Goal: Task Accomplishment & Management: Complete application form

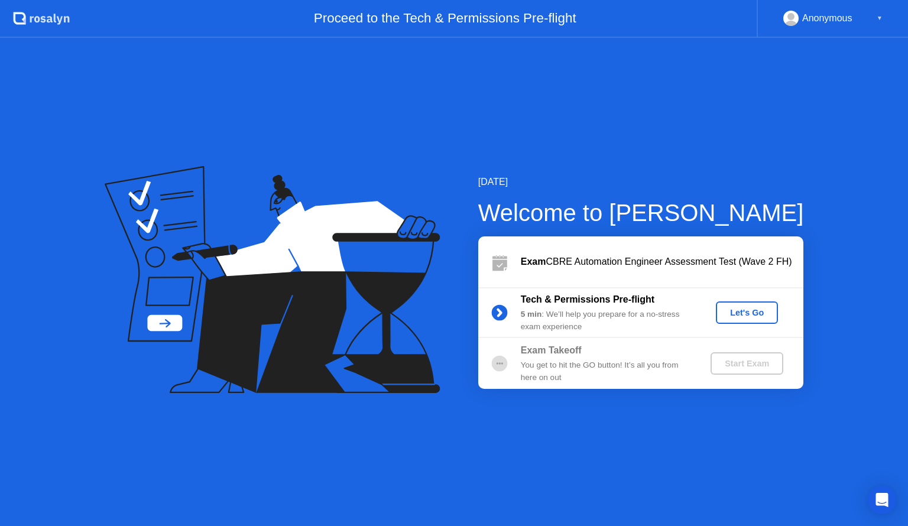
click at [586, 9] on div "Proceed to the Tech & Permissions Pre-flight" at bounding box center [413, 19] width 687 height 38
click at [728, 314] on div "Let's Go" at bounding box center [746, 312] width 53 height 9
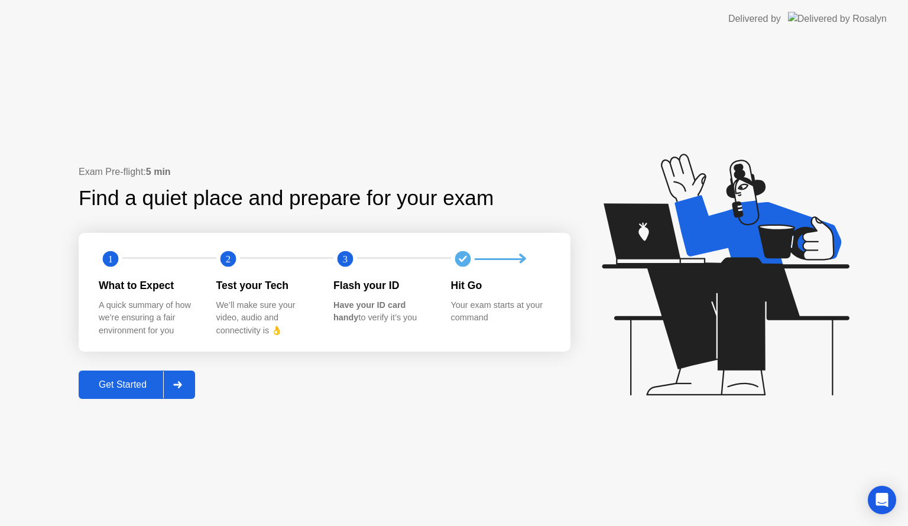
click at [130, 385] on div "Get Started" at bounding box center [122, 384] width 81 height 11
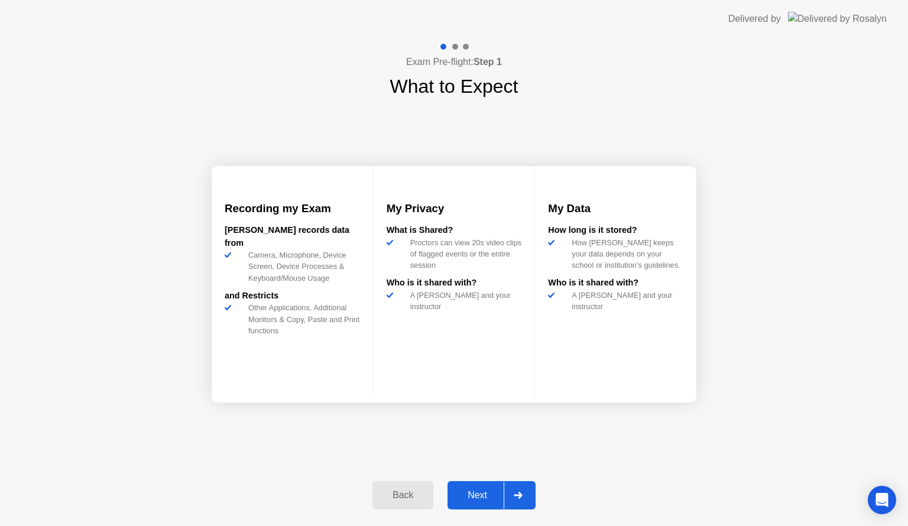
click at [475, 494] on div "Next" at bounding box center [477, 495] width 53 height 11
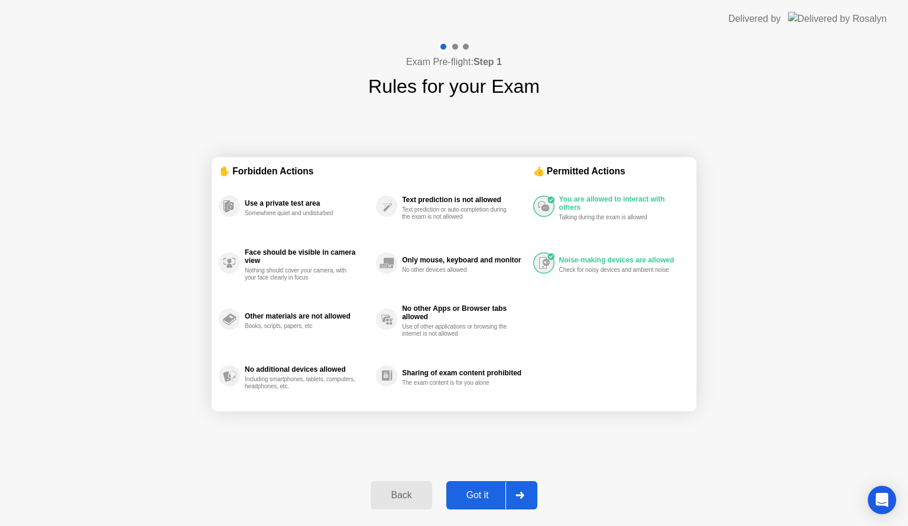
click at [487, 496] on div "Got it" at bounding box center [478, 495] width 56 height 11
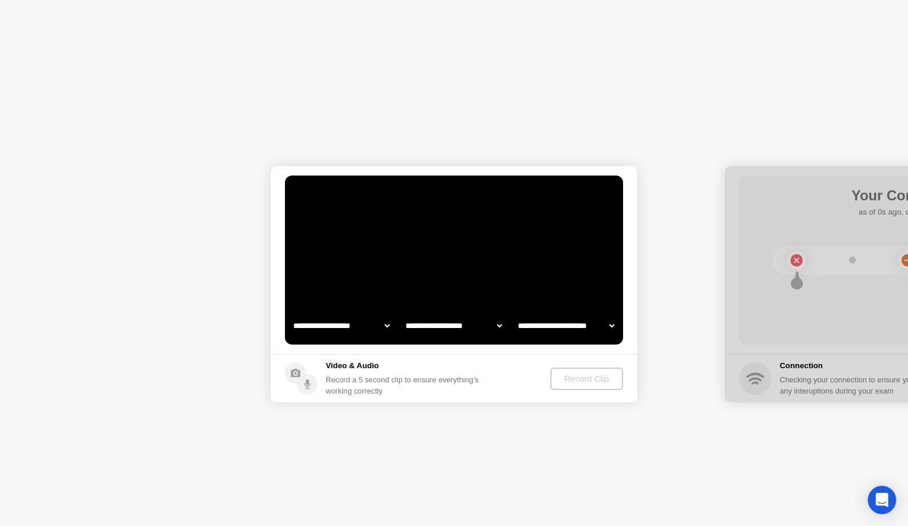
select select "**********"
select select "*******"
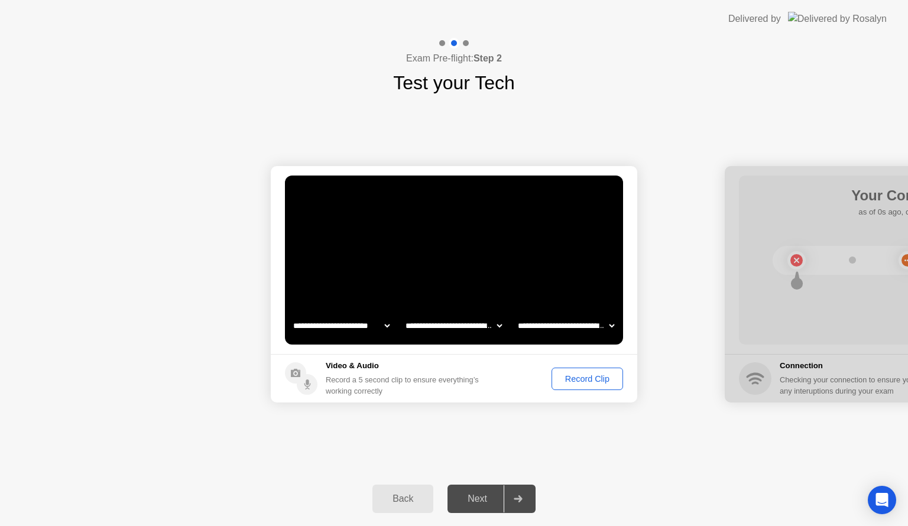
click at [570, 374] on div "Record Clip" at bounding box center [586, 378] width 63 height 9
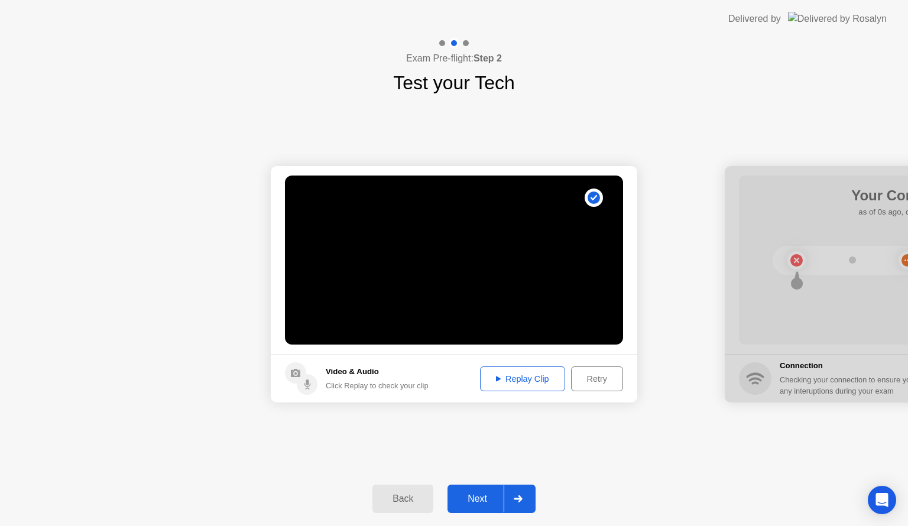
click at [525, 374] on div "Replay Clip" at bounding box center [522, 378] width 77 height 9
click at [493, 380] on div "Replay Clip" at bounding box center [522, 378] width 77 height 9
click at [473, 503] on div "Next" at bounding box center [477, 498] width 53 height 11
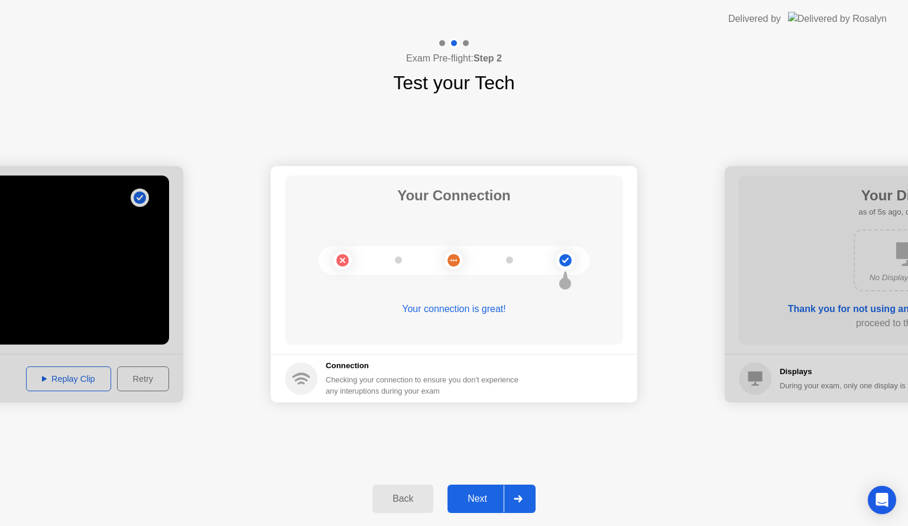
click at [477, 503] on div "Next" at bounding box center [477, 498] width 53 height 11
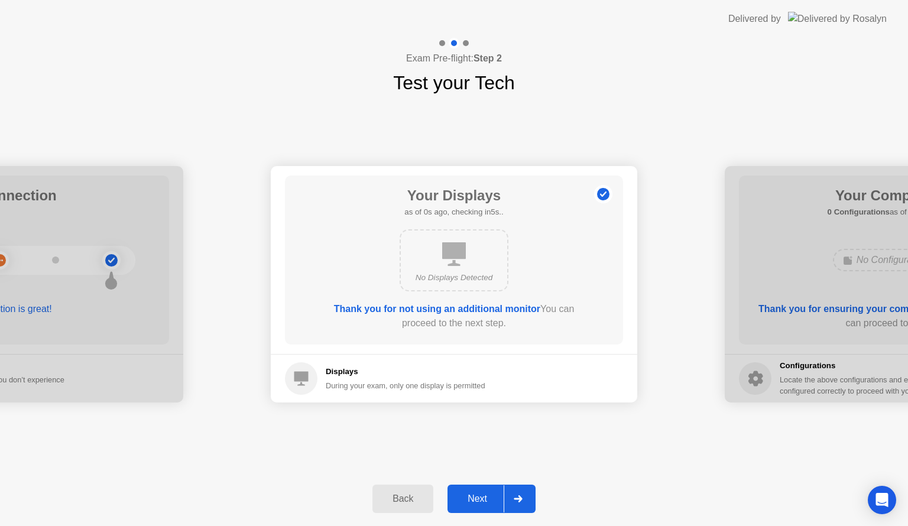
click at [477, 503] on div "Next" at bounding box center [477, 498] width 53 height 11
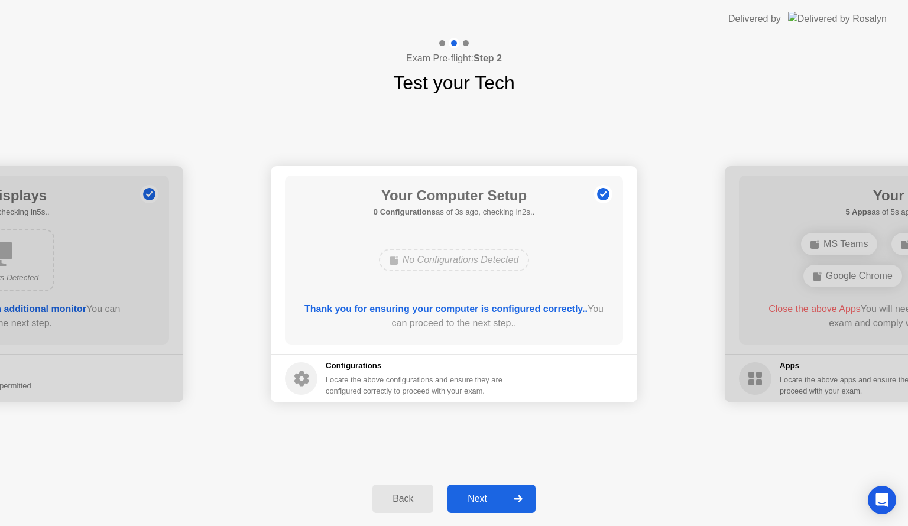
click at [477, 503] on div "Next" at bounding box center [477, 498] width 53 height 11
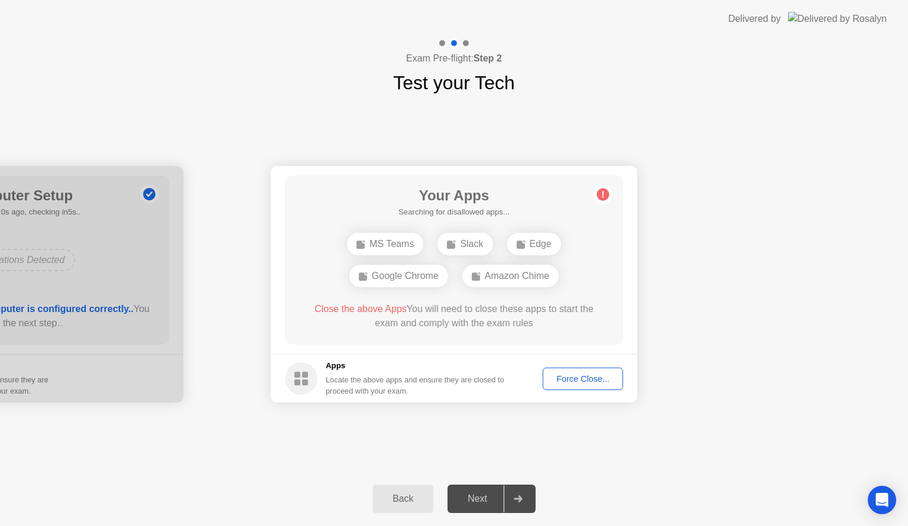
click at [780, 453] on div "**********" at bounding box center [454, 284] width 908 height 375
click at [593, 376] on div "Force Close..." at bounding box center [583, 378] width 72 height 9
click at [590, 379] on div "Force Close..." at bounding box center [583, 378] width 72 height 9
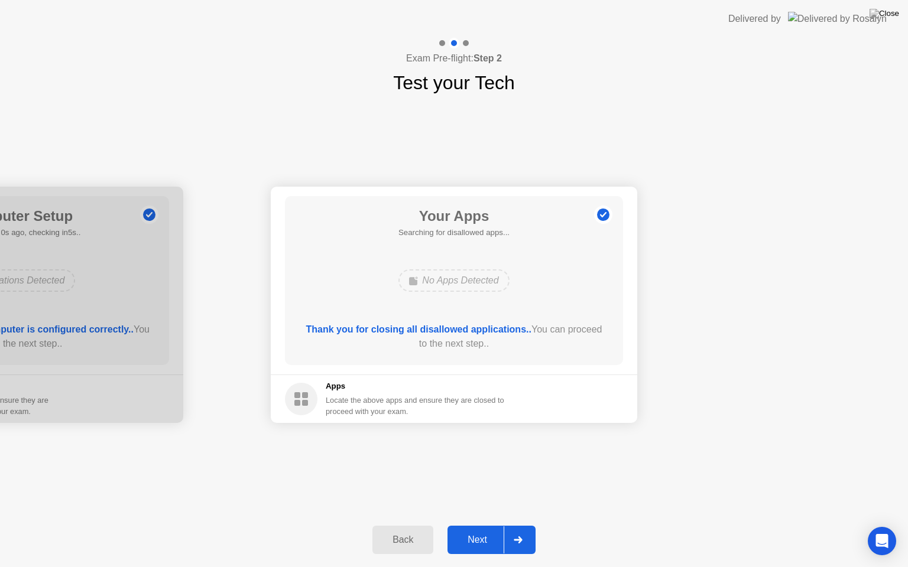
click at [468, 525] on div "Next" at bounding box center [477, 540] width 53 height 11
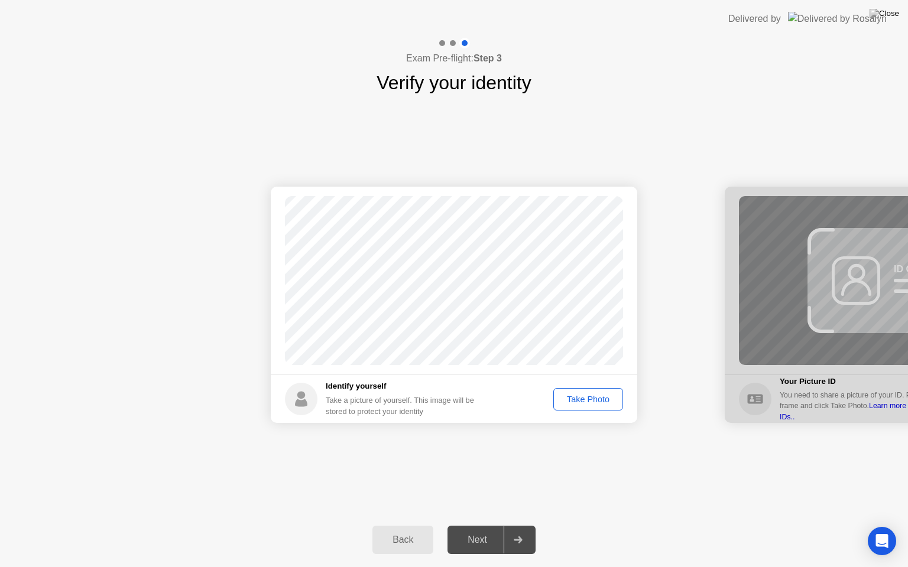
click at [584, 399] on div "Take Photo" at bounding box center [587, 399] width 61 height 9
click at [480, 525] on div "Next" at bounding box center [477, 540] width 53 height 11
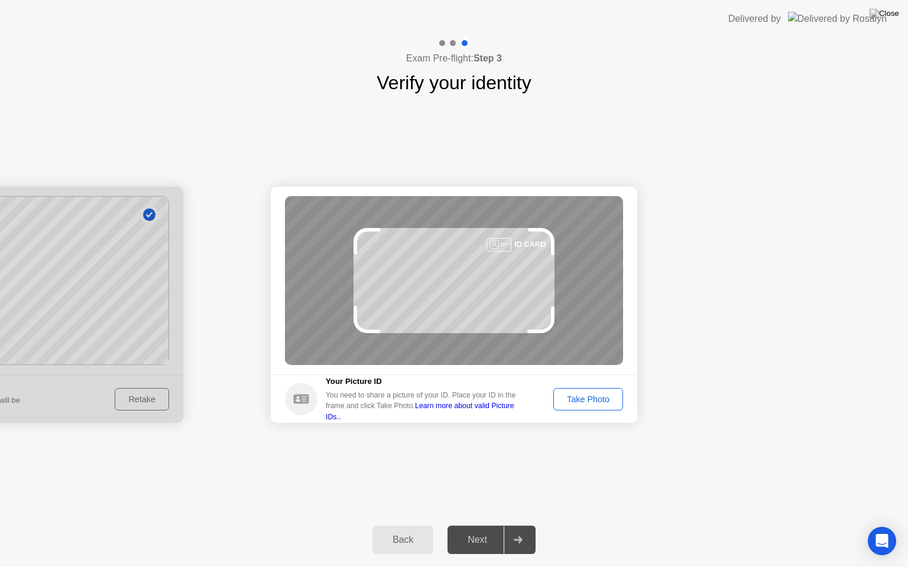
click at [582, 398] on div "Take Photo" at bounding box center [587, 399] width 61 height 9
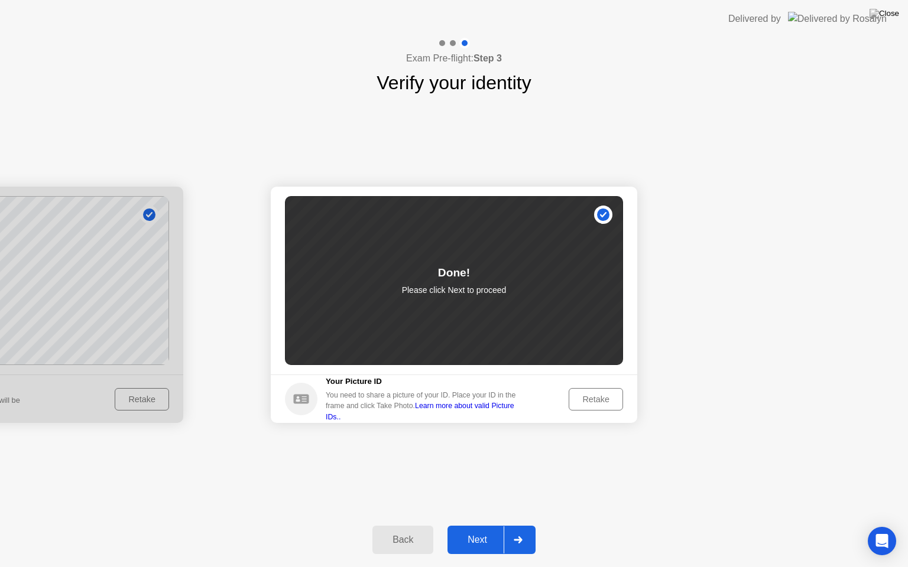
click at [468, 525] on div "Next" at bounding box center [477, 540] width 53 height 11
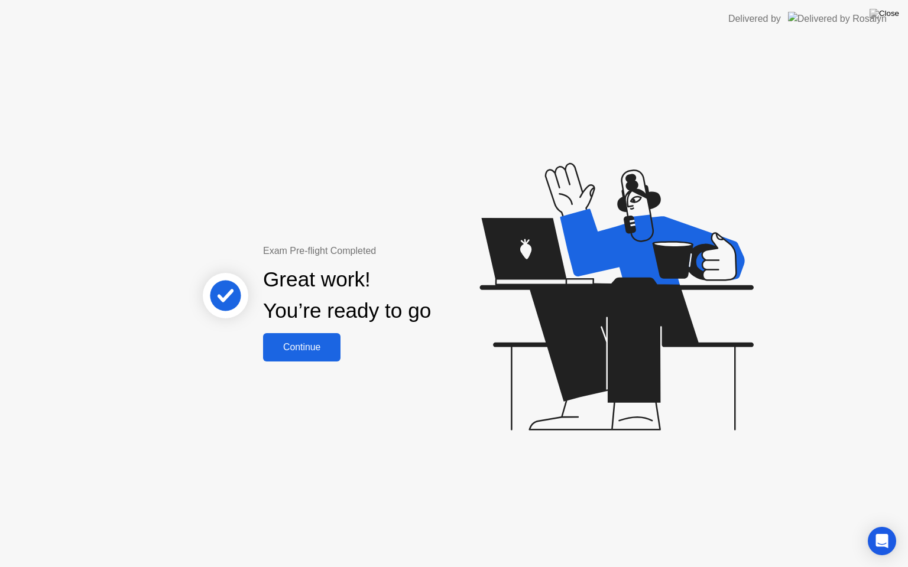
click at [307, 350] on div "Continue" at bounding box center [301, 347] width 70 height 11
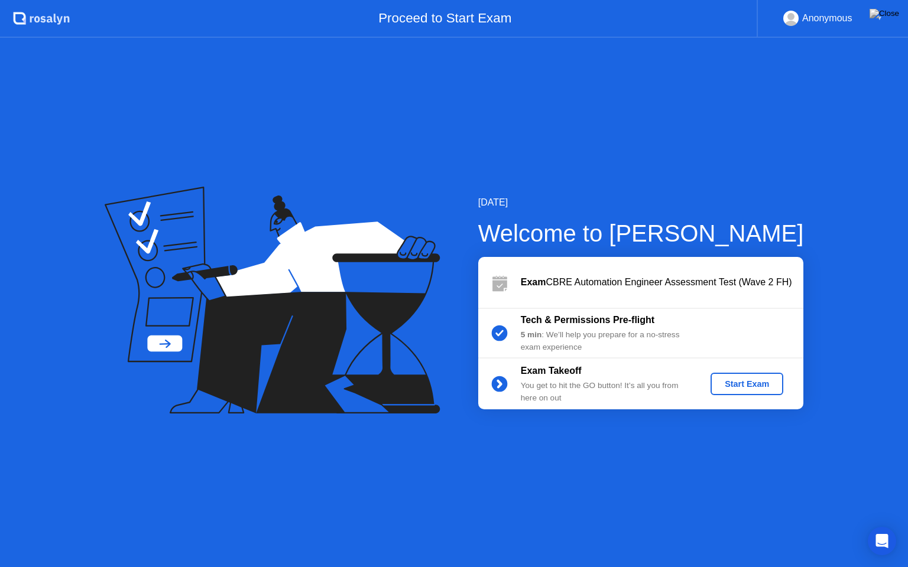
click at [737, 385] on div "Start Exam" at bounding box center [746, 383] width 63 height 9
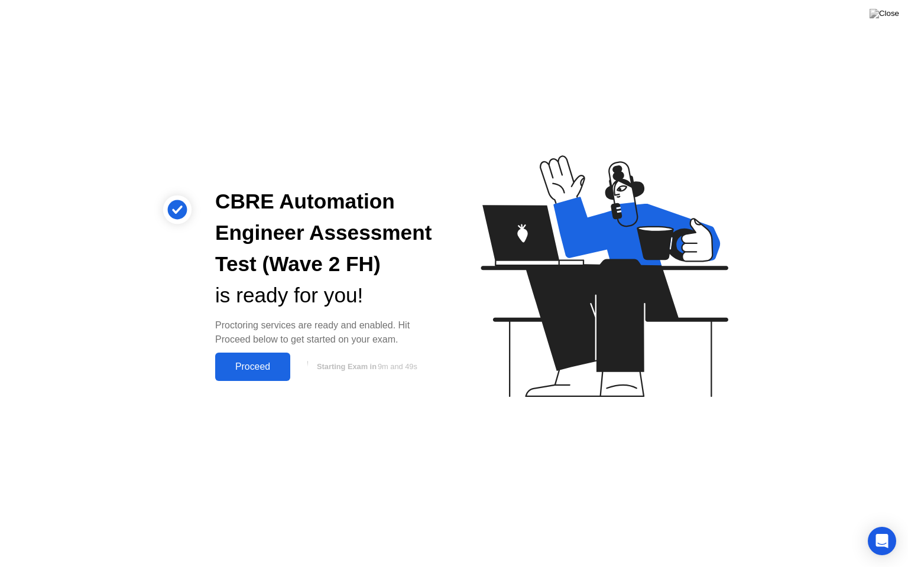
click at [250, 362] on div "Proceed" at bounding box center [253, 367] width 68 height 11
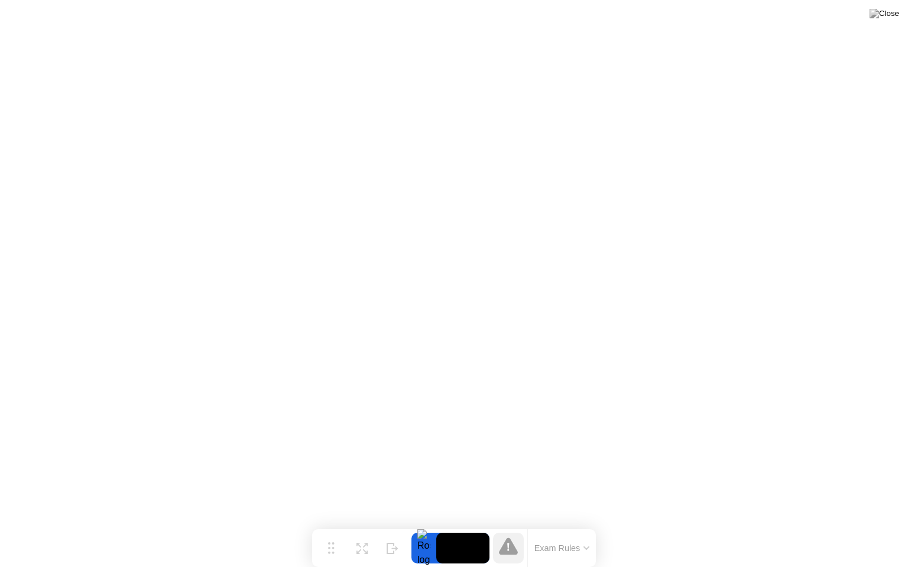
click at [523, 525] on div at bounding box center [508, 548] width 38 height 31
click at [578, 525] on button "Exam Rules" at bounding box center [562, 548] width 63 height 11
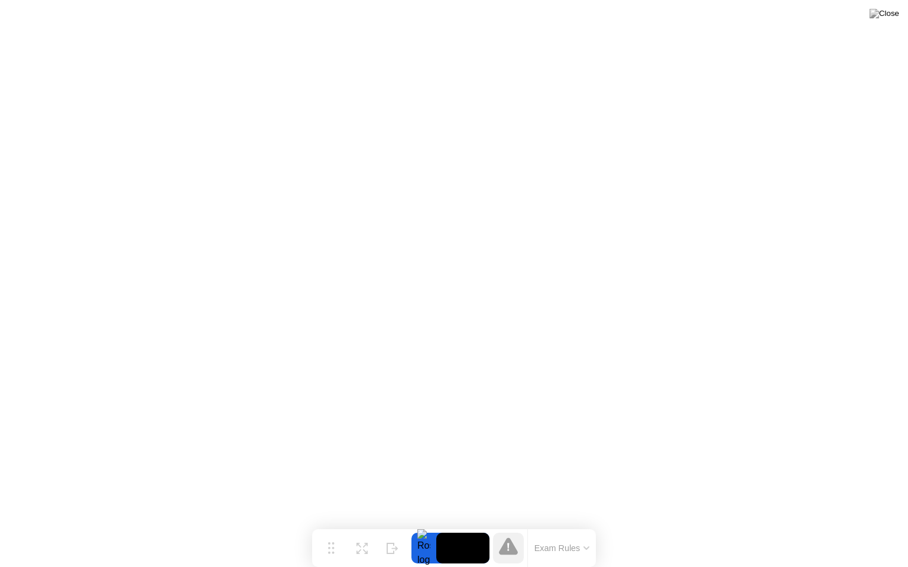
click at [459, 525] on video at bounding box center [462, 548] width 53 height 31
click at [577, 525] on button "Exam Rules" at bounding box center [562, 548] width 63 height 11
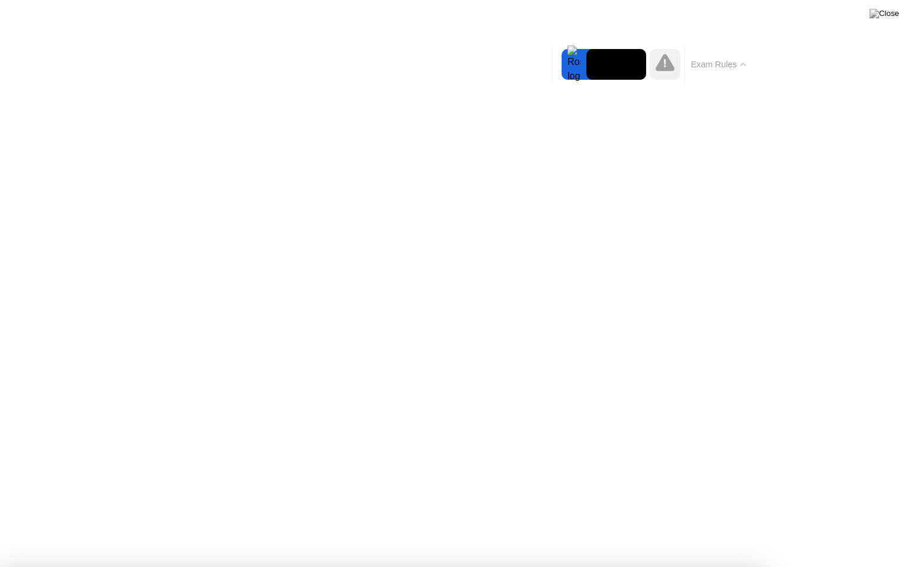
click at [721, 63] on button "Exam Rules" at bounding box center [718, 64] width 63 height 11
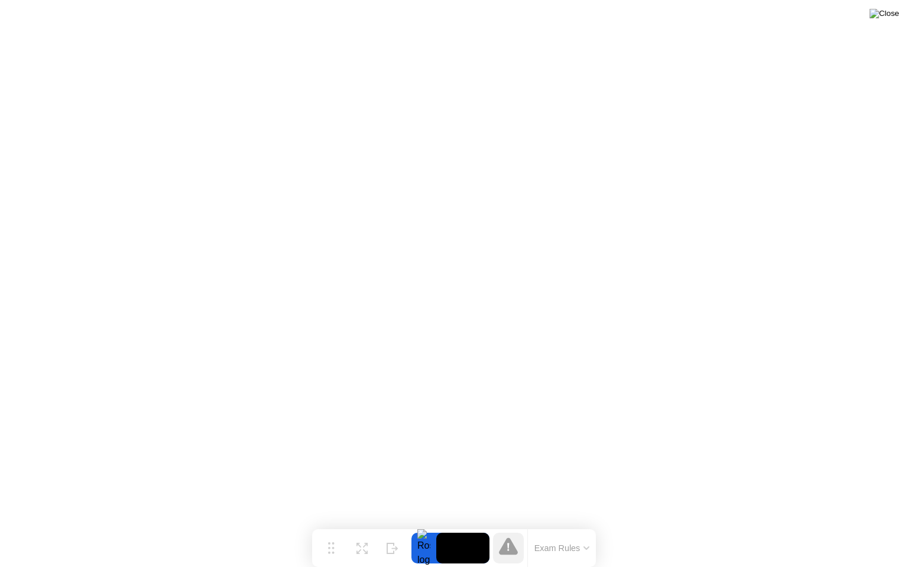
click at [894, 15] on img at bounding box center [884, 13] width 30 height 9
click at [512, 525] on icon at bounding box center [508, 546] width 19 height 17
click at [510, 525] on icon at bounding box center [508, 546] width 19 height 17
click at [467, 525] on video at bounding box center [462, 548] width 53 height 31
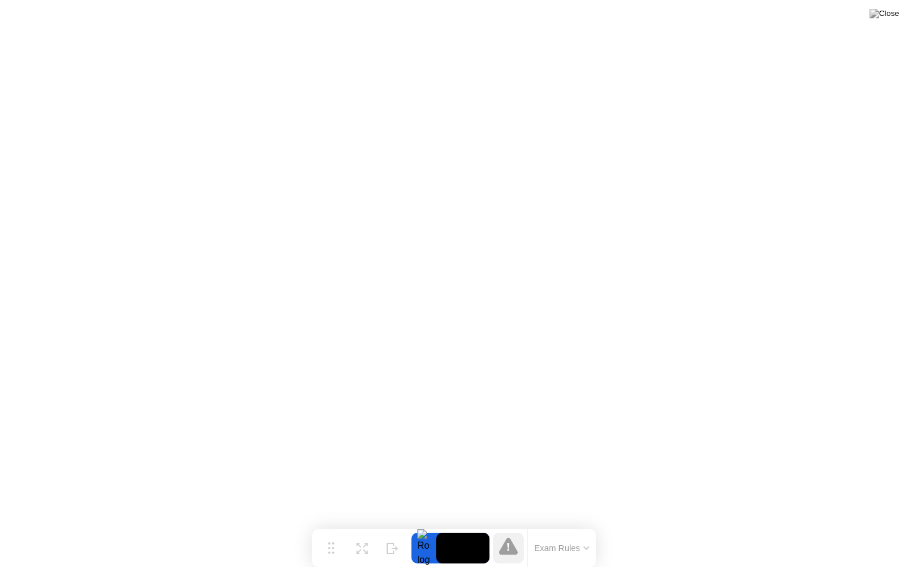
click at [421, 525] on div at bounding box center [423, 548] width 25 height 31
click at [893, 15] on img at bounding box center [884, 13] width 30 height 9
